Goal: Obtain resource: Download file/media

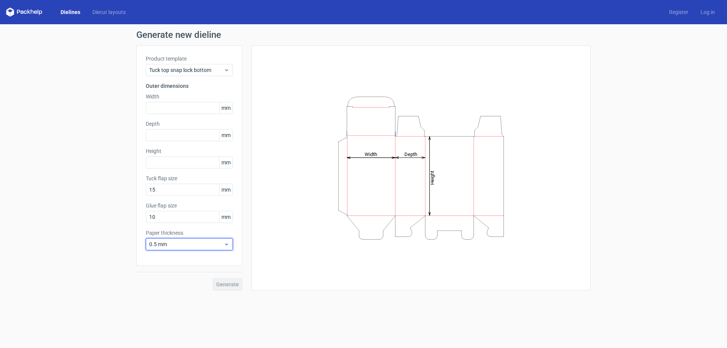
click at [169, 246] on span "0.5 mm" at bounding box center [186, 244] width 75 height 8
drag, startPoint x: 169, startPoint y: 295, endPoint x: 212, endPoint y: 295, distance: 42.4
click at [169, 295] on div "1.5 mm" at bounding box center [189, 297] width 81 height 12
click at [229, 285] on div "Generate" at bounding box center [189, 278] width 106 height 25
click at [167, 163] on input "text" at bounding box center [189, 162] width 87 height 12
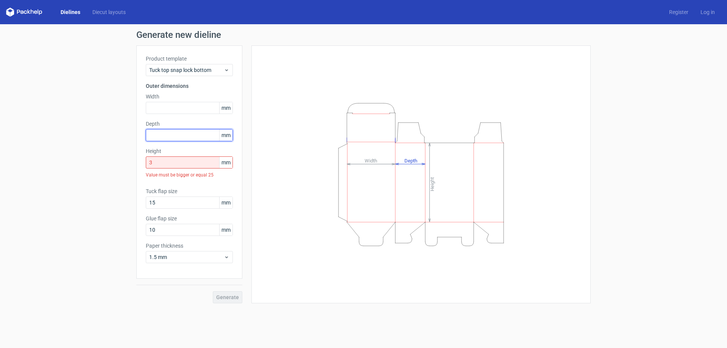
click at [174, 137] on input "text" at bounding box center [189, 135] width 87 height 12
click at [173, 136] on input "text" at bounding box center [189, 135] width 87 height 12
click at [156, 161] on input "3" at bounding box center [189, 162] width 87 height 12
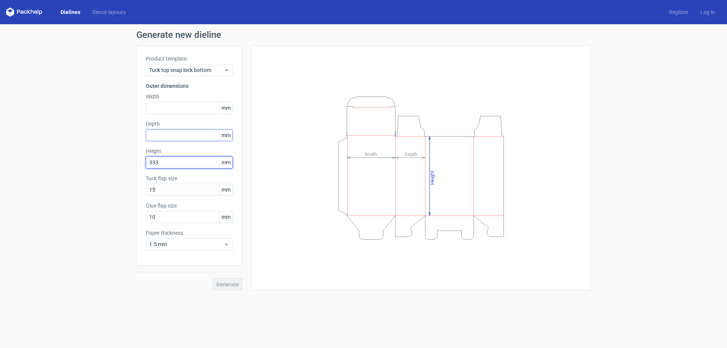
type input "333"
click at [167, 134] on input "text" at bounding box center [189, 135] width 87 height 12
type input "33"
click at [164, 109] on input "text" at bounding box center [189, 108] width 87 height 12
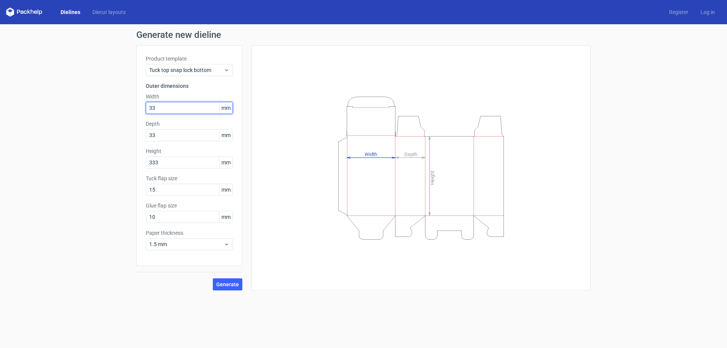
type input "33"
click at [225, 281] on button "Generate" at bounding box center [228, 284] width 30 height 12
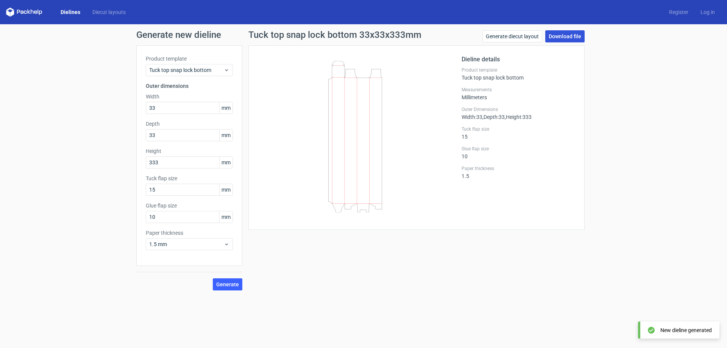
click at [567, 37] on link "Download file" at bounding box center [564, 36] width 39 height 12
click at [228, 70] on icon at bounding box center [227, 70] width 6 height 6
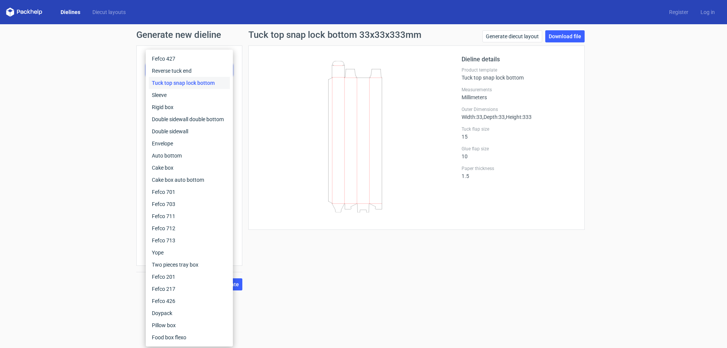
click at [276, 75] on icon at bounding box center [355, 136] width 182 height 151
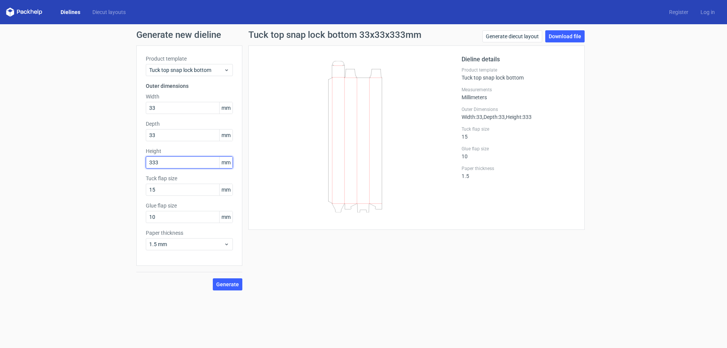
drag, startPoint x: 175, startPoint y: 162, endPoint x: 67, endPoint y: 168, distance: 108.4
click at [70, 168] on div "Generate new dieline Product template Tuck top snap lock bottom Outer dimension…" at bounding box center [363, 160] width 727 height 272
type input "103"
click at [172, 220] on input "10" at bounding box center [189, 217] width 87 height 12
drag, startPoint x: 172, startPoint y: 220, endPoint x: 122, endPoint y: 220, distance: 50.7
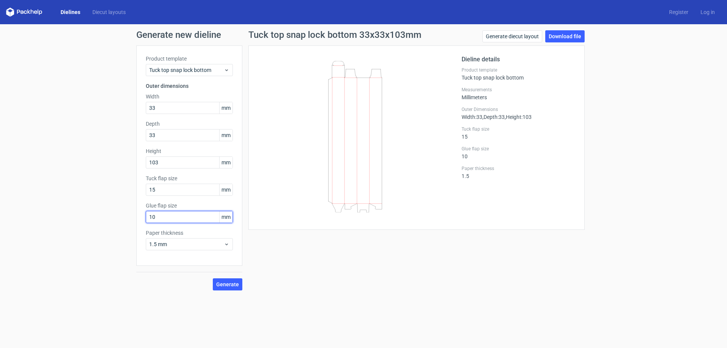
click at [122, 220] on div "Generate new dieline Product template Tuck top snap lock bottom Outer dimension…" at bounding box center [363, 160] width 727 height 272
drag, startPoint x: 176, startPoint y: 192, endPoint x: 66, endPoint y: 193, distance: 110.2
click at [66, 193] on div "Generate new dieline Product template Tuck top snap lock bottom Outer dimension…" at bounding box center [363, 160] width 727 height 272
type input "33"
click at [224, 245] on icon at bounding box center [227, 244] width 6 height 6
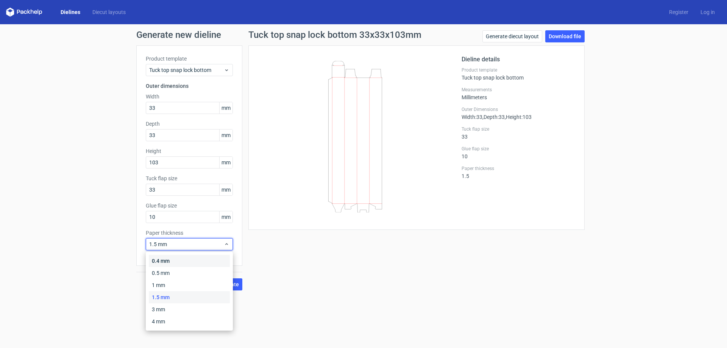
click at [176, 262] on div "0.4 mm" at bounding box center [189, 261] width 81 height 12
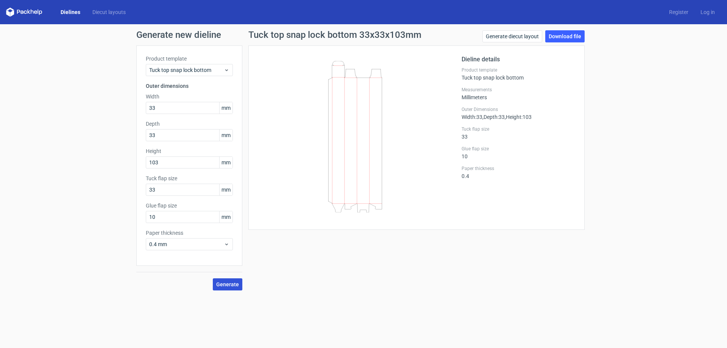
click at [232, 284] on span "Generate" at bounding box center [227, 284] width 23 height 5
click at [571, 36] on link "Download file" at bounding box center [564, 36] width 39 height 12
click at [231, 70] on div "Tuck top snap lock bottom" at bounding box center [189, 70] width 87 height 12
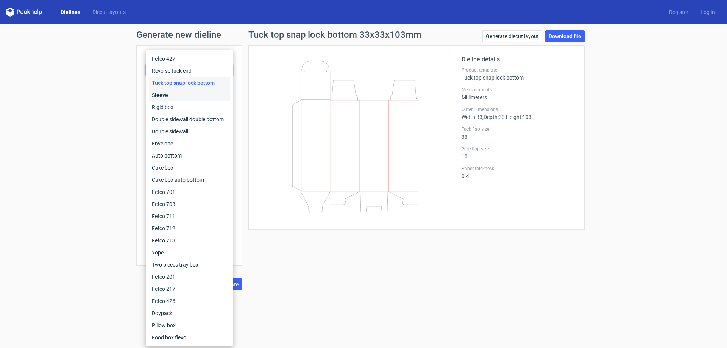
click at [179, 95] on div "Sleeve" at bounding box center [189, 95] width 81 height 12
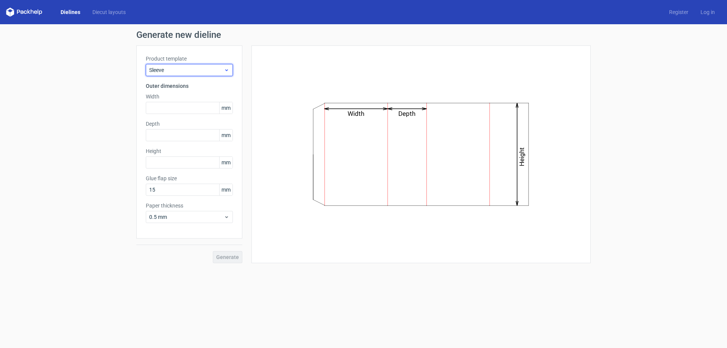
click at [210, 73] on span "Sleeve" at bounding box center [186, 70] width 75 height 8
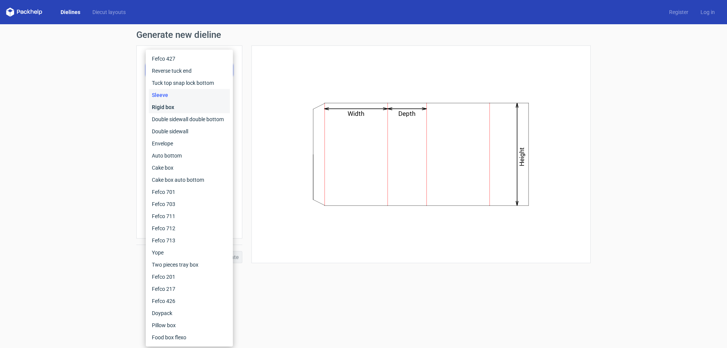
click at [170, 107] on div "Rigid box" at bounding box center [189, 107] width 81 height 12
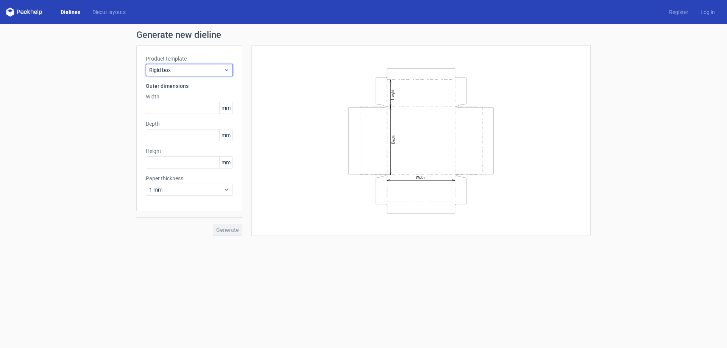
click at [193, 70] on span "Rigid box" at bounding box center [186, 70] width 75 height 8
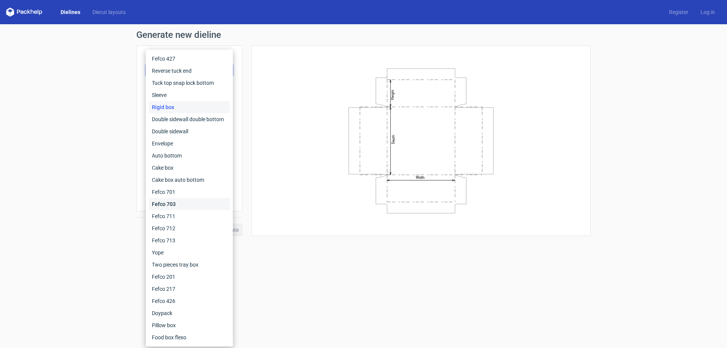
click at [177, 198] on div "Fefco 703" at bounding box center [189, 204] width 81 height 12
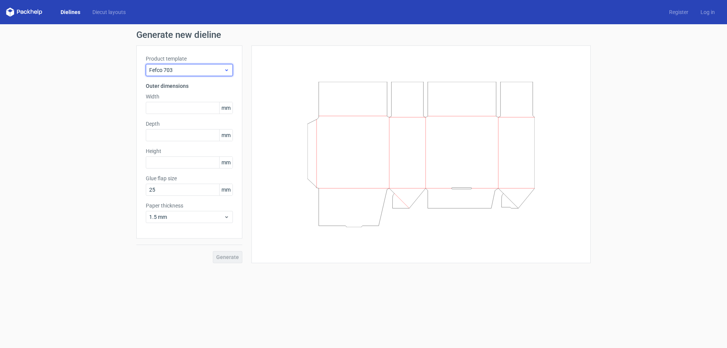
click at [192, 70] on span "Fefco 703" at bounding box center [186, 70] width 75 height 8
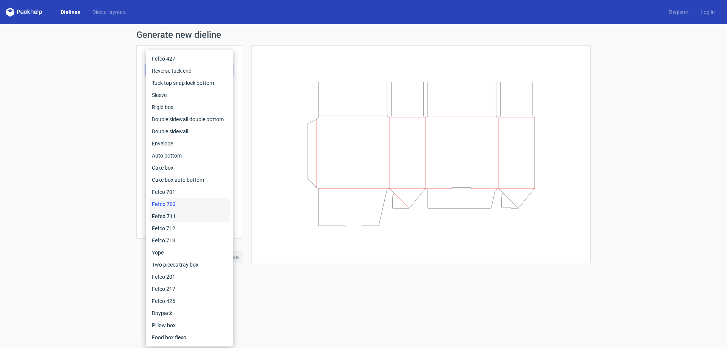
click at [168, 215] on div "Fefco 711" at bounding box center [189, 216] width 81 height 12
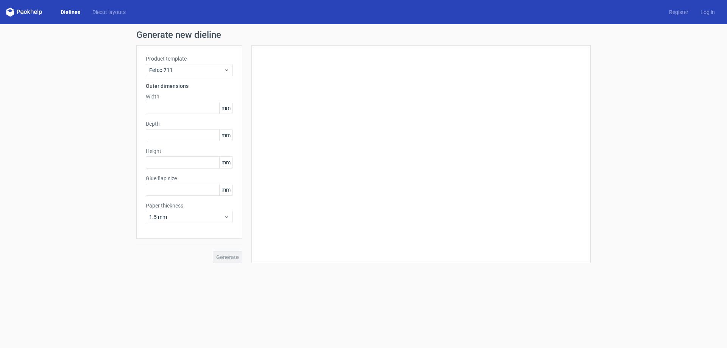
type input "25"
click at [213, 73] on span "Fefco 711" at bounding box center [186, 70] width 75 height 8
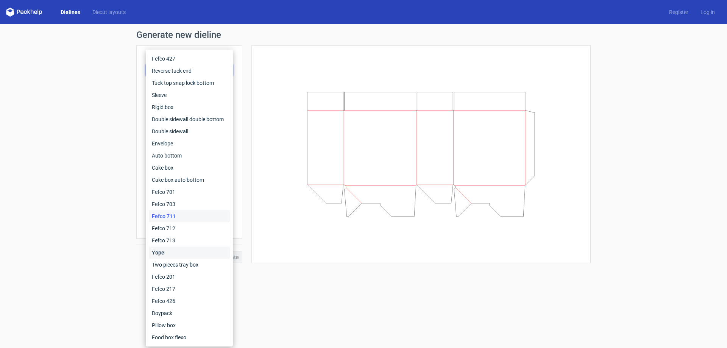
click at [168, 253] on div "Yope" at bounding box center [189, 252] width 81 height 12
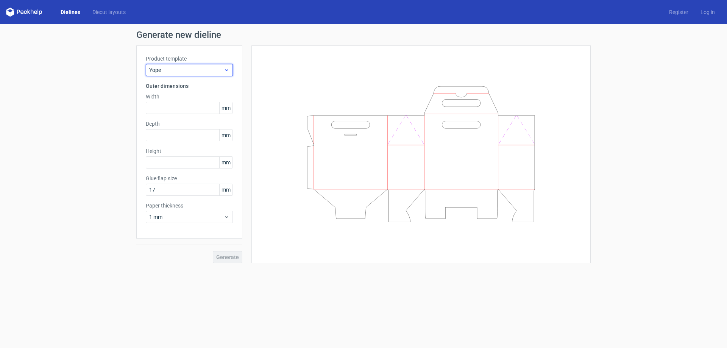
click at [213, 67] on span "Yope" at bounding box center [186, 70] width 75 height 8
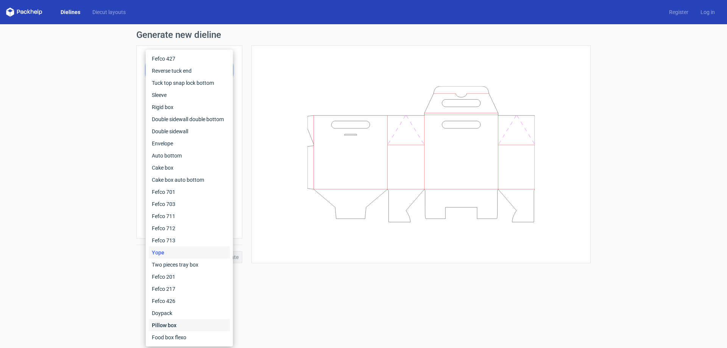
click at [171, 322] on div "Pillow box" at bounding box center [189, 325] width 81 height 12
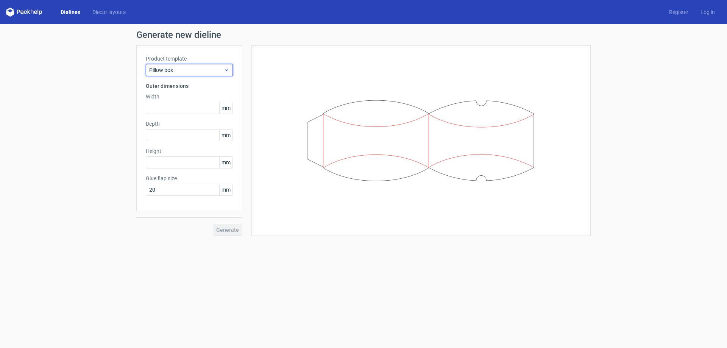
click at [220, 72] on span "Pillow box" at bounding box center [186, 70] width 75 height 8
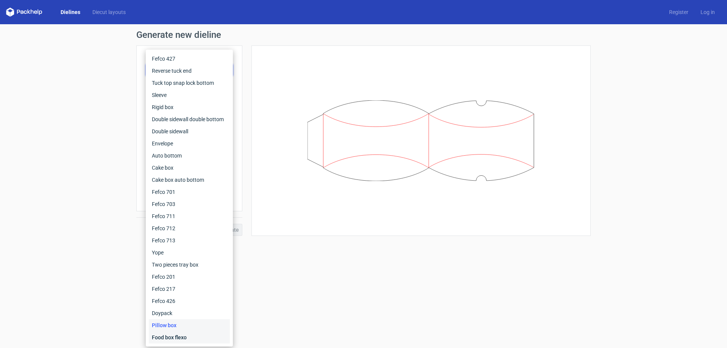
click at [173, 334] on div "Food box flexo" at bounding box center [189, 337] width 81 height 12
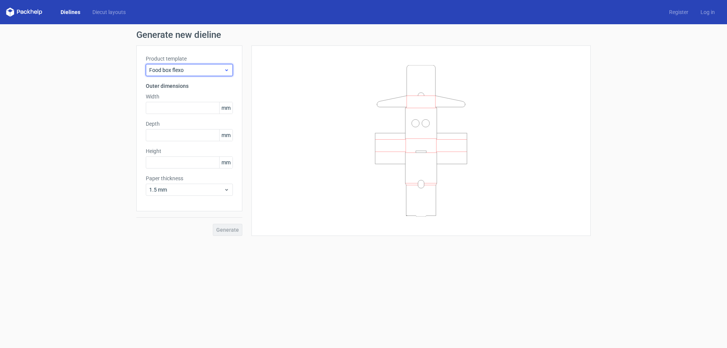
click at [186, 71] on span "Food box flexo" at bounding box center [186, 70] width 75 height 8
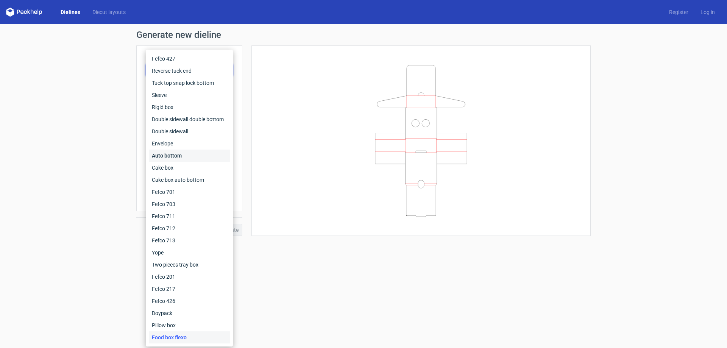
click at [196, 152] on div "Auto bottom" at bounding box center [189, 156] width 81 height 12
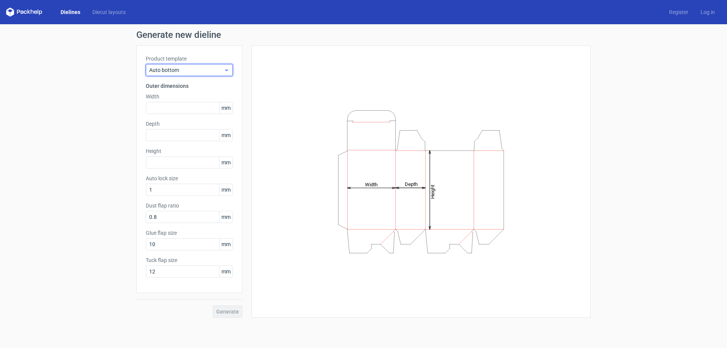
click at [198, 72] on span "Auto bottom" at bounding box center [186, 70] width 75 height 8
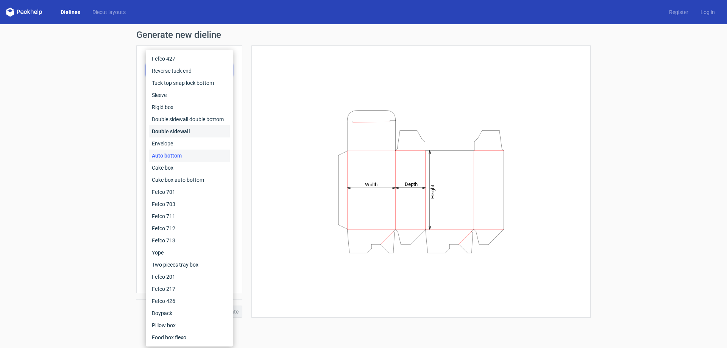
click at [193, 126] on div "Double sidewall" at bounding box center [189, 131] width 81 height 12
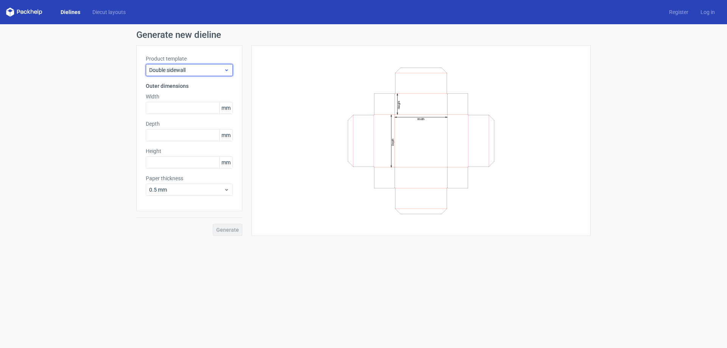
click at [174, 75] on div "Double sidewall" at bounding box center [189, 70] width 87 height 12
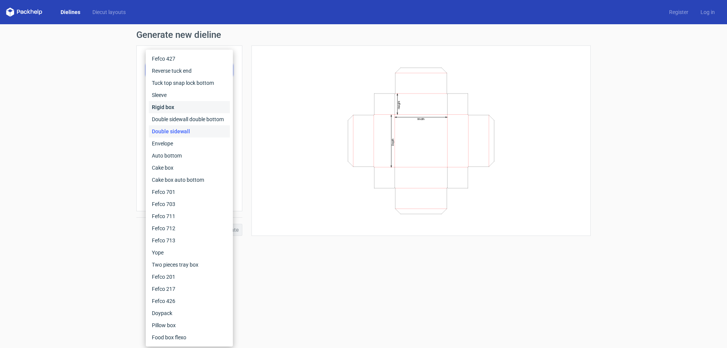
click at [173, 108] on div "Rigid box" at bounding box center [189, 107] width 81 height 12
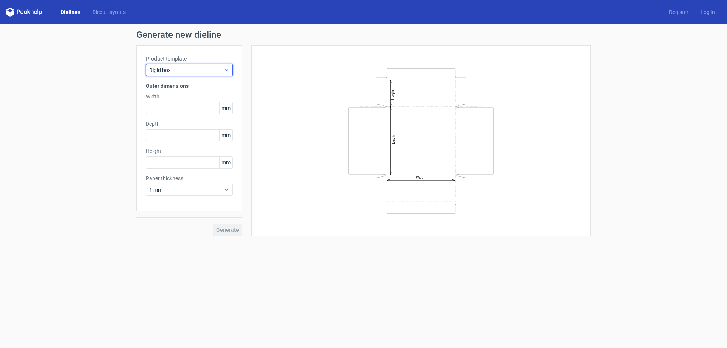
click at [192, 69] on span "Rigid box" at bounding box center [186, 70] width 75 height 8
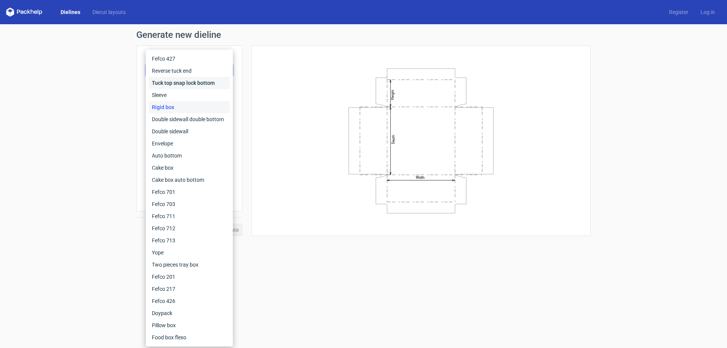
click at [198, 84] on div "Tuck top snap lock bottom" at bounding box center [189, 83] width 81 height 12
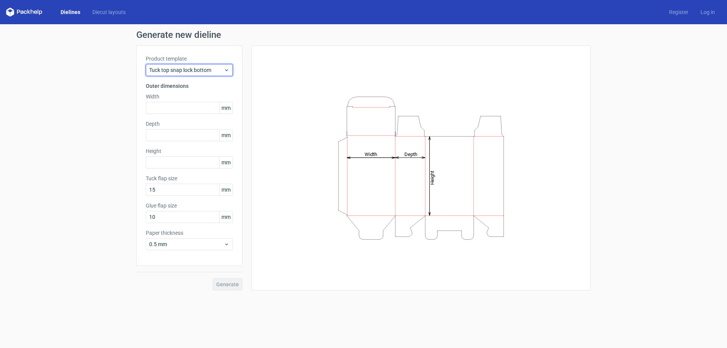
click at [186, 69] on span "Tuck top snap lock bottom" at bounding box center [186, 70] width 75 height 8
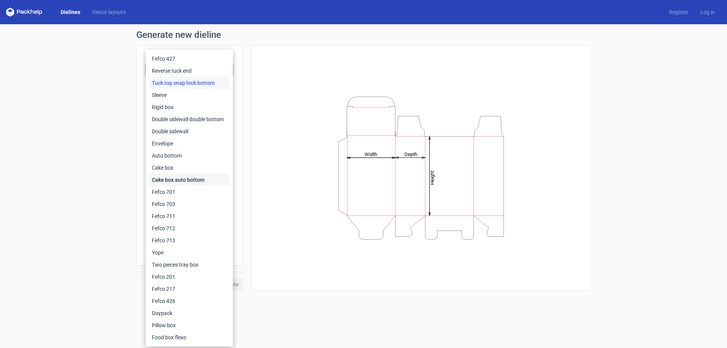
click at [207, 176] on div "Cake box auto bottom" at bounding box center [189, 180] width 81 height 12
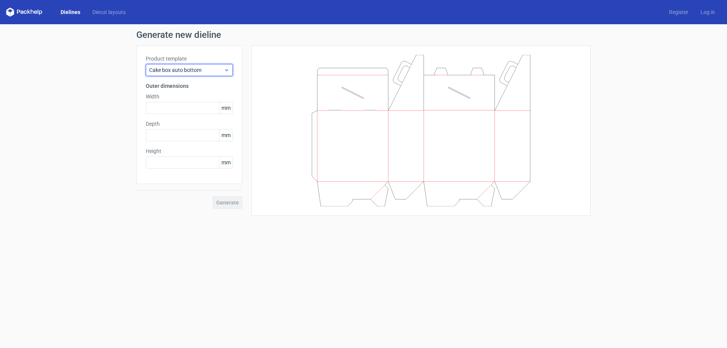
click at [205, 66] on span "Cake box auto bottom" at bounding box center [186, 70] width 75 height 8
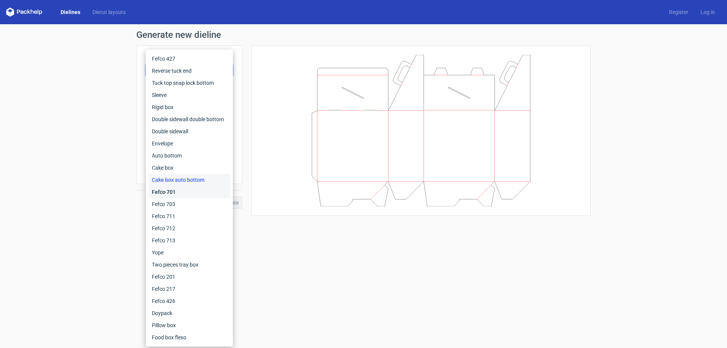
click at [174, 192] on div "Fefco 701" at bounding box center [189, 192] width 81 height 12
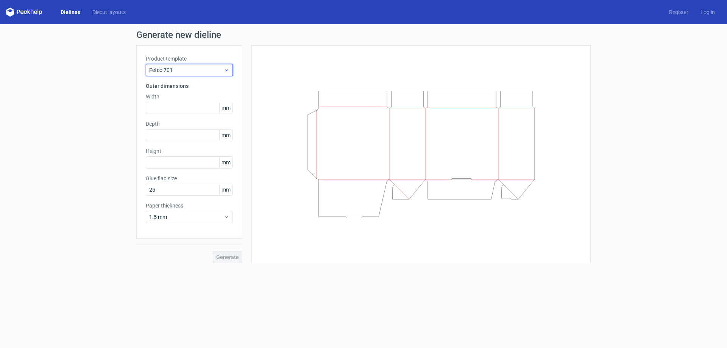
click at [190, 69] on span "Fefco 701" at bounding box center [186, 70] width 75 height 8
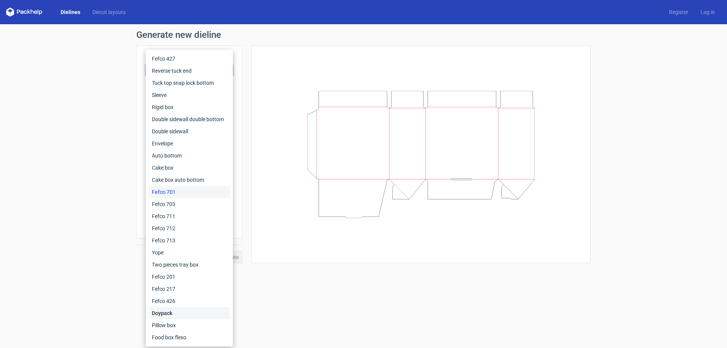
click at [178, 315] on div "Doypack" at bounding box center [189, 313] width 81 height 12
